Goal: Task Accomplishment & Management: Manage account settings

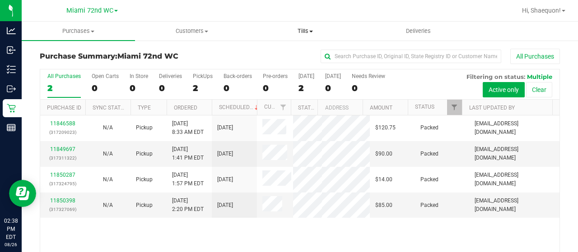
click at [309, 29] on span "Tills" at bounding box center [305, 31] width 112 height 8
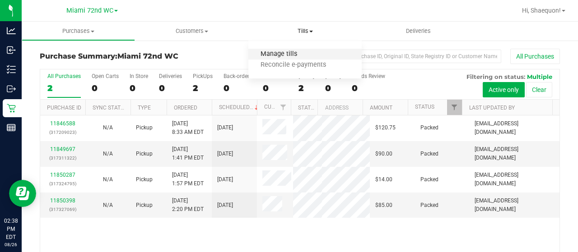
click at [295, 56] on span "Manage tills" at bounding box center [278, 55] width 61 height 8
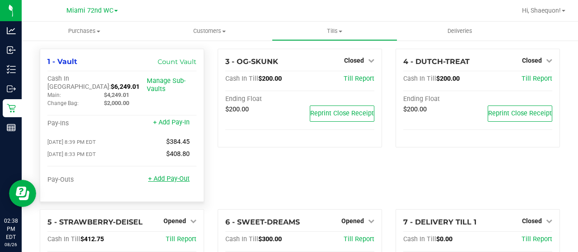
click at [165, 175] on link "+ Add Pay-Out" at bounding box center [169, 179] width 42 height 8
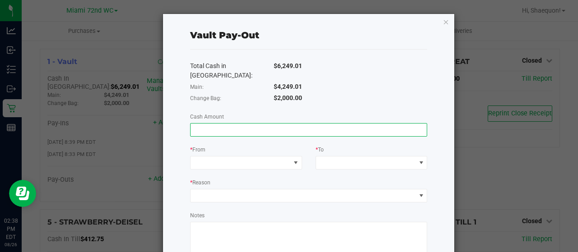
click at [221, 124] on input at bounding box center [309, 130] width 237 height 13
type input "$4,291.01"
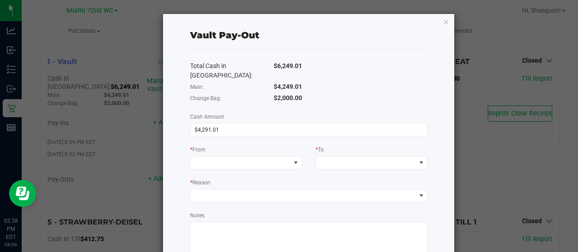
click at [254, 145] on div "* From" at bounding box center [246, 150] width 112 height 11
click at [294, 159] on span at bounding box center [295, 162] width 7 height 7
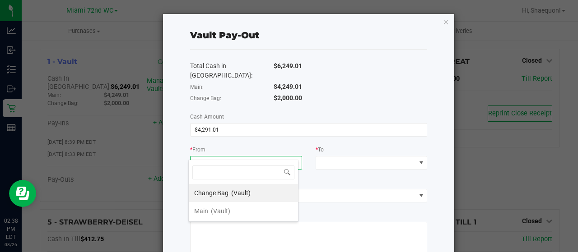
scroll to position [13, 110]
click at [253, 213] on li "Main (Vault)" at bounding box center [243, 211] width 109 height 18
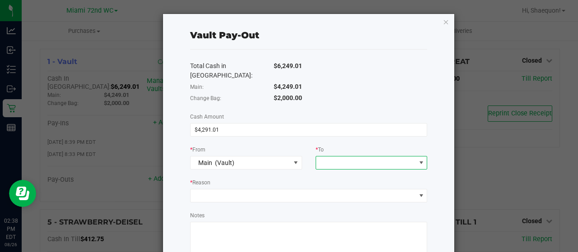
click at [418, 159] on span at bounding box center [421, 162] width 7 height 7
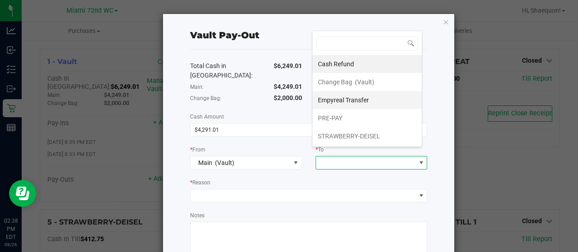
click at [374, 100] on li "Empyreal Transfer" at bounding box center [366, 100] width 109 height 18
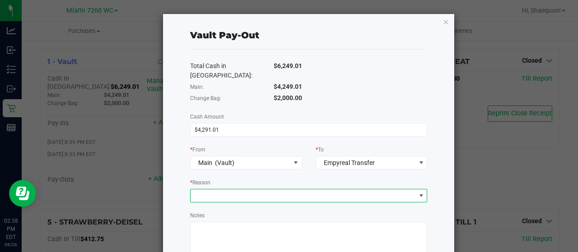
click at [418, 192] on span at bounding box center [421, 195] width 7 height 7
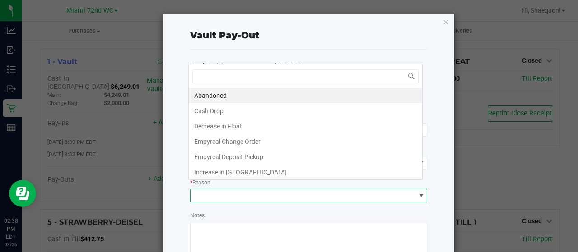
scroll to position [13, 234]
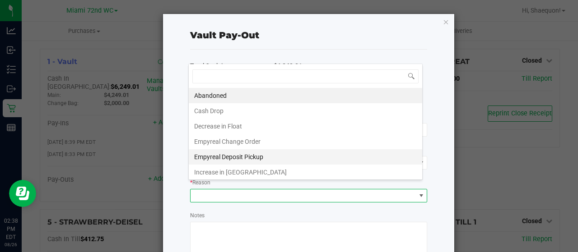
click at [269, 157] on li "Empyreal Deposit Pickup" at bounding box center [305, 156] width 233 height 15
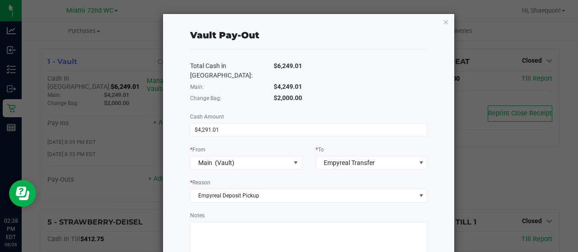
click at [257, 234] on textarea "Notes" at bounding box center [308, 242] width 237 height 41
type textarea "ssamuel"
click at [422, 198] on div "Vault Pay-Out Total Cash in Vault: $6,249.01 Main: $4,249.01 Change Bag: $2,000…" at bounding box center [309, 182] width 292 height 336
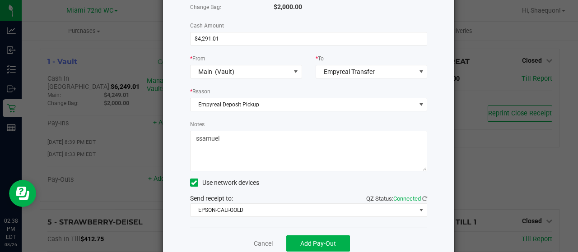
scroll to position [102, 0]
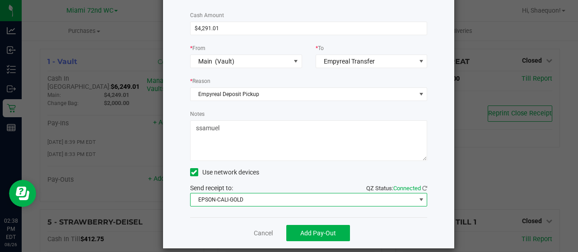
click at [418, 196] on span at bounding box center [421, 199] width 7 height 7
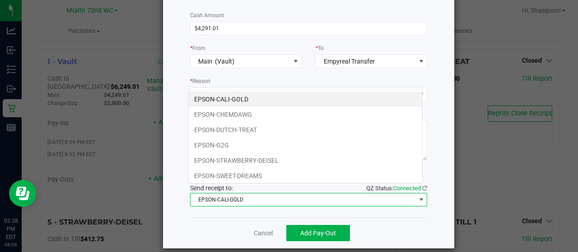
scroll to position [13, 234]
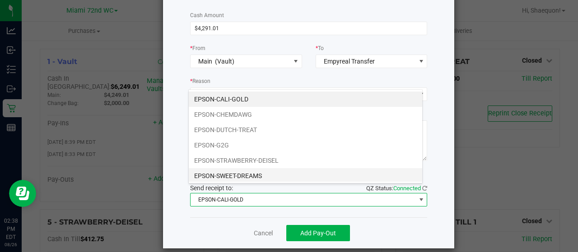
click at [348, 177] on li "EPSON-SWEET-DREAMS" at bounding box center [305, 175] width 233 height 15
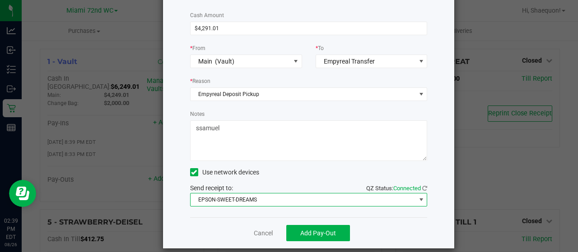
click at [415, 195] on span at bounding box center [420, 200] width 11 height 13
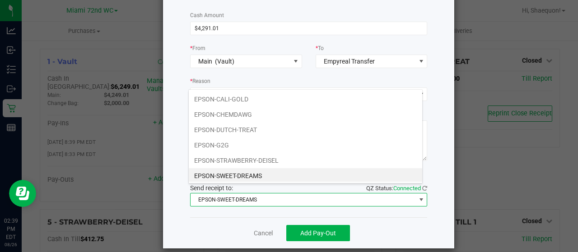
scroll to position [15, 0]
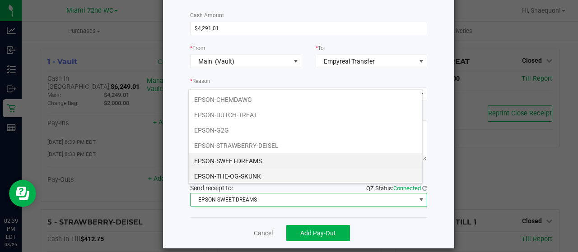
click at [394, 174] on li "EPSON-THE-OG-SKUNK" at bounding box center [305, 176] width 233 height 15
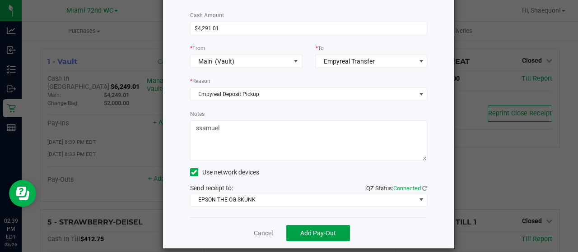
click at [331, 230] on span "Add Pay-Out" at bounding box center [318, 233] width 36 height 7
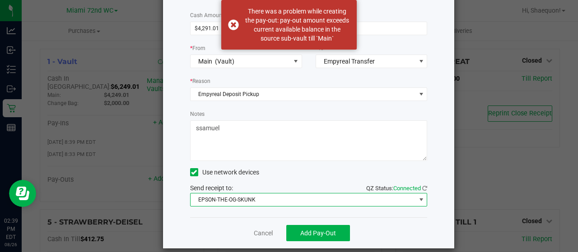
click at [420, 194] on span at bounding box center [420, 200] width 11 height 13
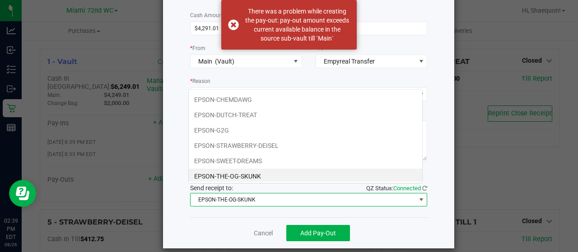
scroll to position [13, 234]
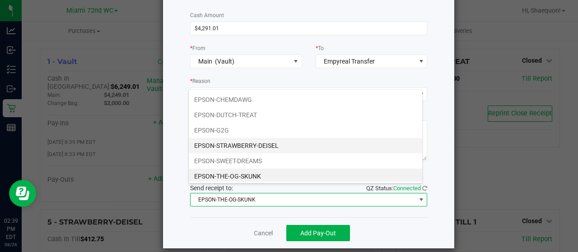
click at [363, 150] on li "EPSON-STRAWBERRY-DEISEL" at bounding box center [305, 145] width 233 height 15
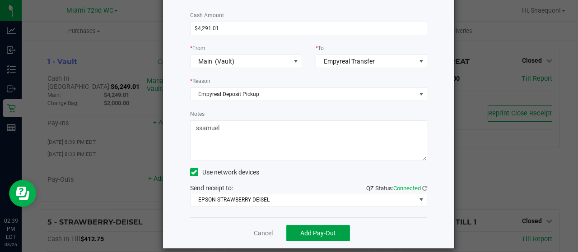
click at [333, 225] on button "Add Pay-Out" at bounding box center [318, 233] width 64 height 16
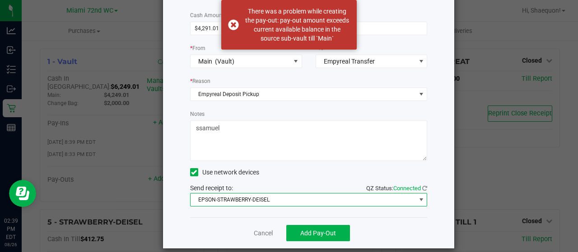
click at [418, 196] on span at bounding box center [421, 199] width 7 height 7
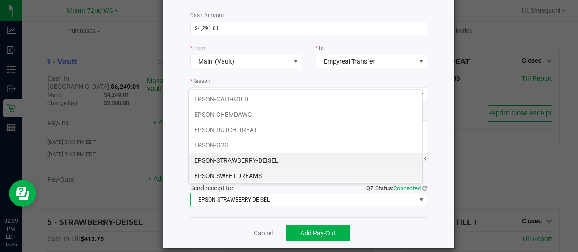
click at [322, 171] on li "EPSON-SWEET-DREAMS" at bounding box center [305, 175] width 233 height 15
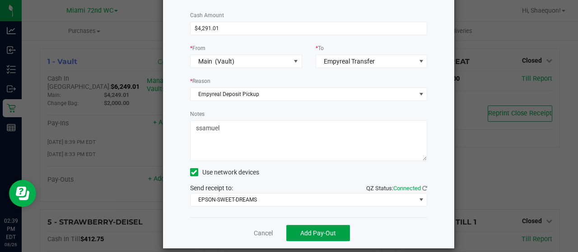
click at [333, 225] on button "Add Pay-Out" at bounding box center [318, 233] width 64 height 16
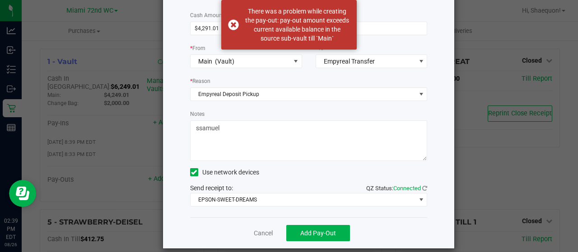
click at [431, 118] on div "Vault Pay-Out Total Cash in Vault: $6,249.01 Main: $4,249.01 Change Bag: $2,000…" at bounding box center [309, 80] width 292 height 336
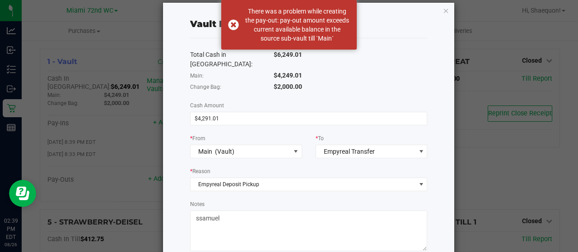
scroll to position [0, 0]
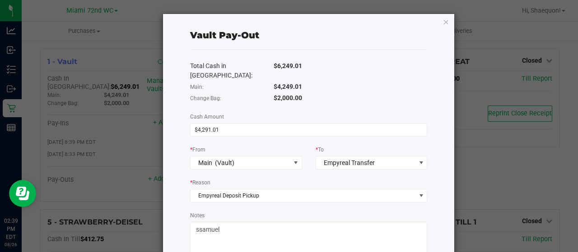
click at [432, 139] on div "Vault Pay-Out Total Cash in Vault: $6,249.01 Main: $4,249.01 Change Bag: $2,000…" at bounding box center [309, 182] width 292 height 336
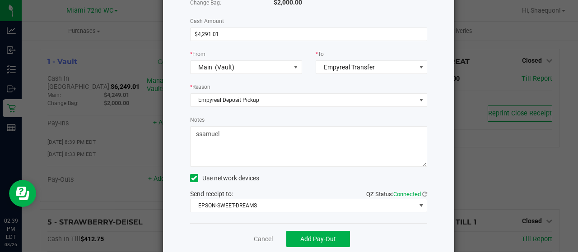
scroll to position [102, 0]
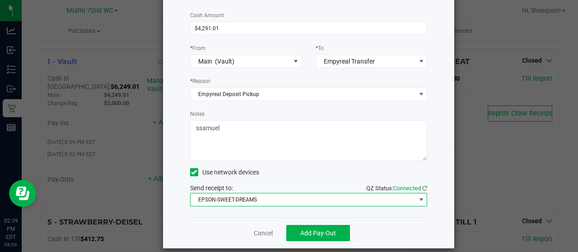
click at [418, 196] on span at bounding box center [421, 199] width 7 height 7
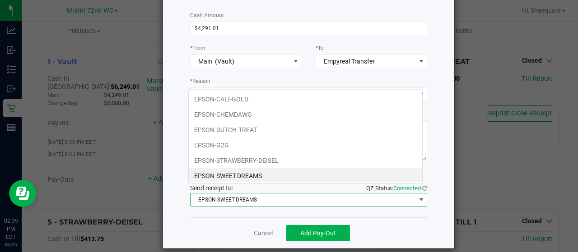
scroll to position [13, 234]
click at [373, 92] on li "EPSON-CALI-GOLD" at bounding box center [305, 99] width 233 height 15
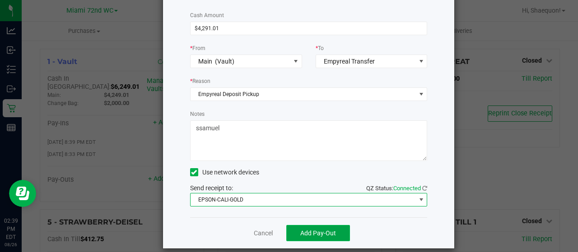
click at [320, 230] on span "Add Pay-Out" at bounding box center [318, 233] width 36 height 7
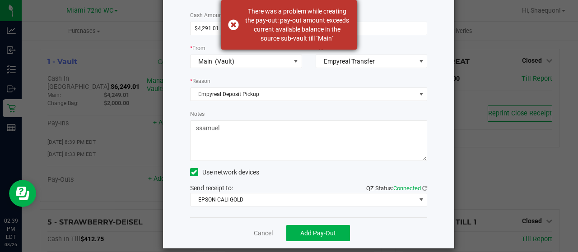
click at [236, 26] on div "There was a problem while creating the pay-out: pay-out amount exceeds current …" at bounding box center [288, 25] width 135 height 50
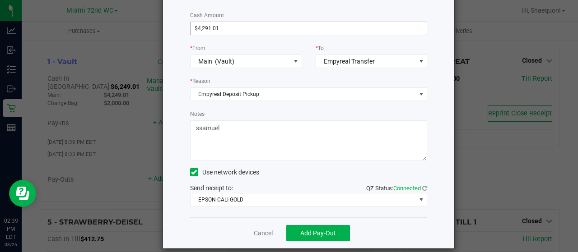
type input "4291.01"
click at [209, 22] on input "4291.01" at bounding box center [309, 28] width 237 height 13
type input "$4,249.01"
click at [279, 65] on div "Total Cash in Vault: $6,249.01 Main: $4,249.01 Change Bag: $2,000.00 Cash Amoun…" at bounding box center [308, 83] width 237 height 270
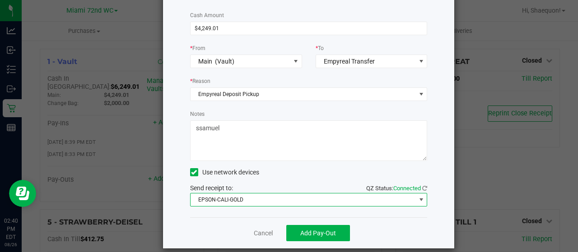
click at [418, 196] on span at bounding box center [421, 199] width 7 height 7
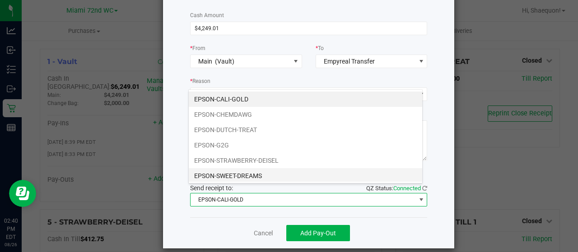
click at [265, 174] on li "EPSON-SWEET-DREAMS" at bounding box center [305, 175] width 233 height 15
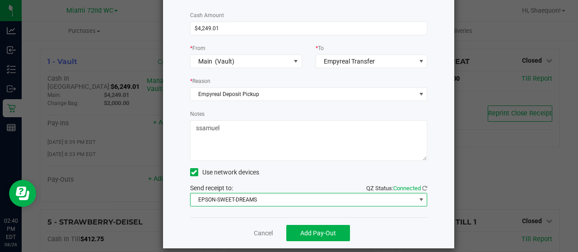
click at [418, 196] on span at bounding box center [421, 199] width 7 height 7
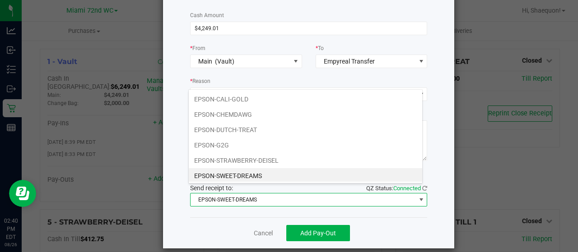
scroll to position [15, 0]
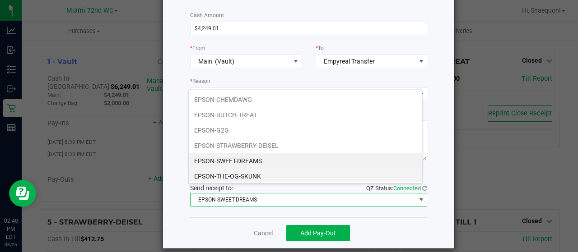
click at [382, 175] on li "EPSON-THE-OG-SKUNK" at bounding box center [305, 176] width 233 height 15
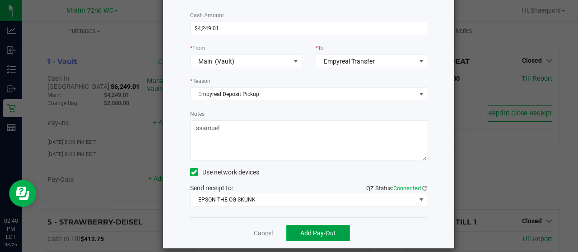
click at [332, 228] on button "Add Pay-Out" at bounding box center [318, 233] width 64 height 16
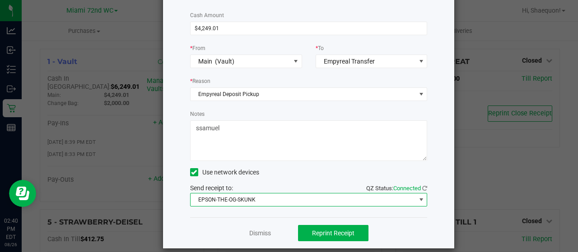
click at [418, 196] on span at bounding box center [421, 199] width 7 height 7
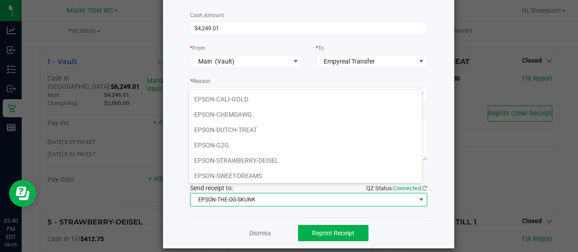
scroll to position [13, 234]
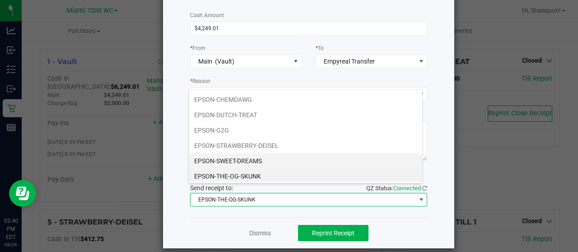
click at [374, 160] on li "EPSON-SWEET-DREAMS" at bounding box center [305, 161] width 233 height 15
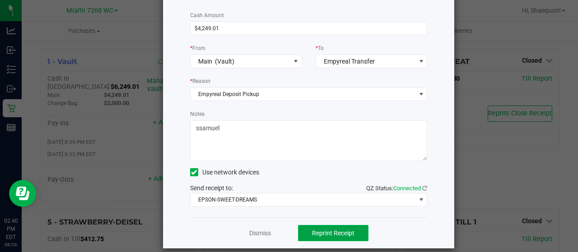
click at [346, 230] on span "Reprint Receipt" at bounding box center [333, 233] width 42 height 7
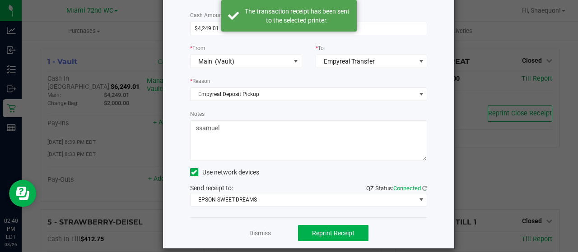
click at [262, 229] on link "Dismiss" at bounding box center [260, 233] width 22 height 9
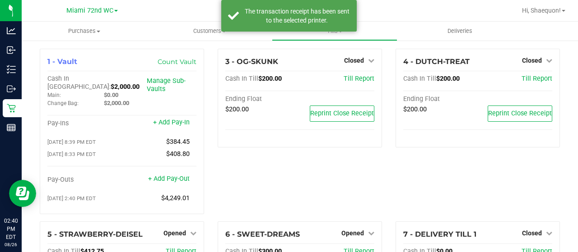
click at [337, 168] on div "3 - OG-SKUNK Closed Open Till Cash In Till $200.00 Till Report Ending Float $20…" at bounding box center [300, 135] width 178 height 173
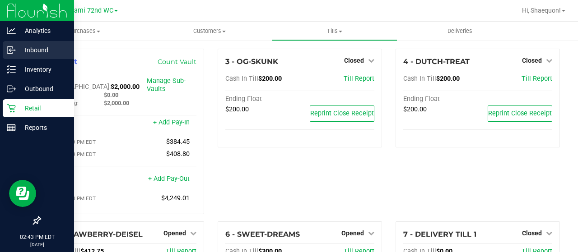
click at [36, 46] on p "Inbound" at bounding box center [43, 50] width 54 height 11
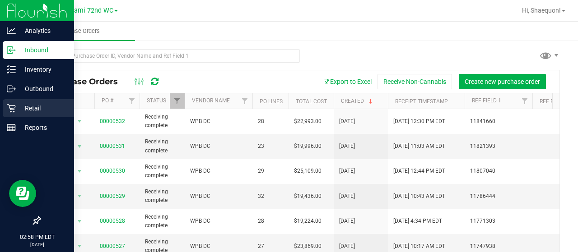
click at [33, 109] on p "Retail" at bounding box center [43, 108] width 54 height 11
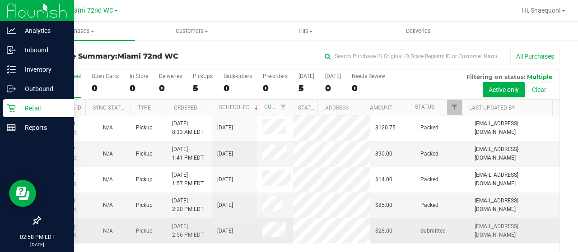
click at [64, 224] on link "11850826" at bounding box center [62, 227] width 25 height 6
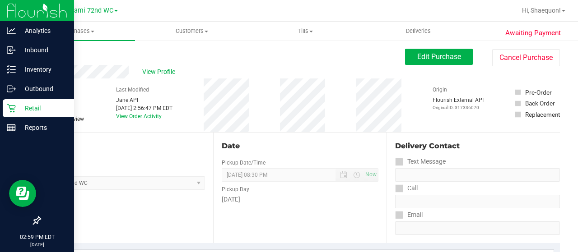
click at [12, 106] on icon at bounding box center [11, 108] width 9 height 9
